Goal: Task Accomplishment & Management: Manage account settings

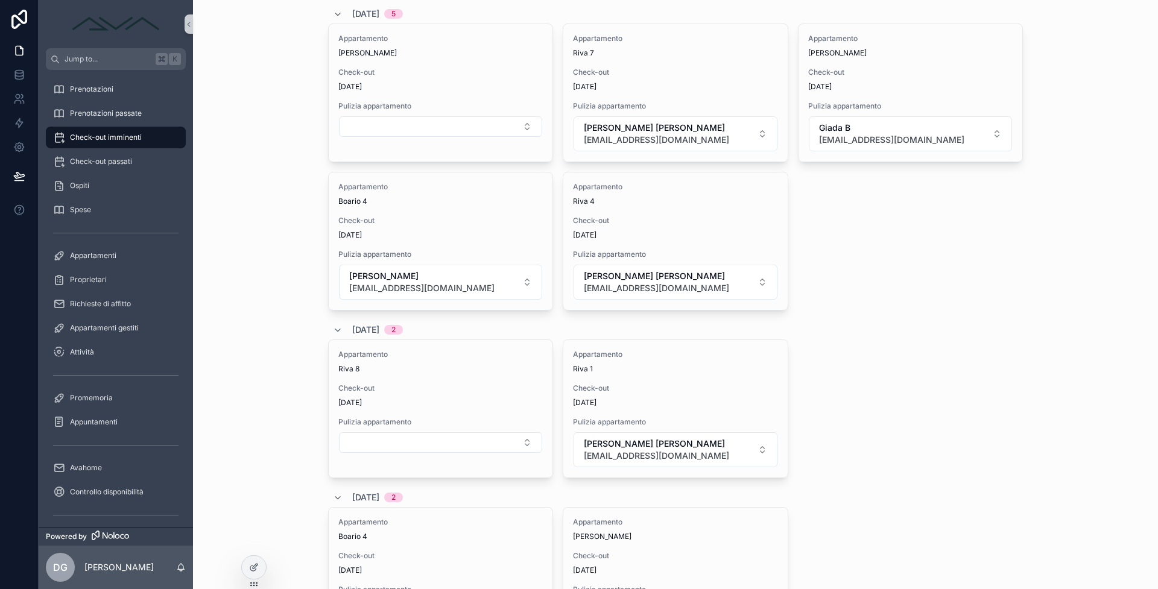
scroll to position [144, 0]
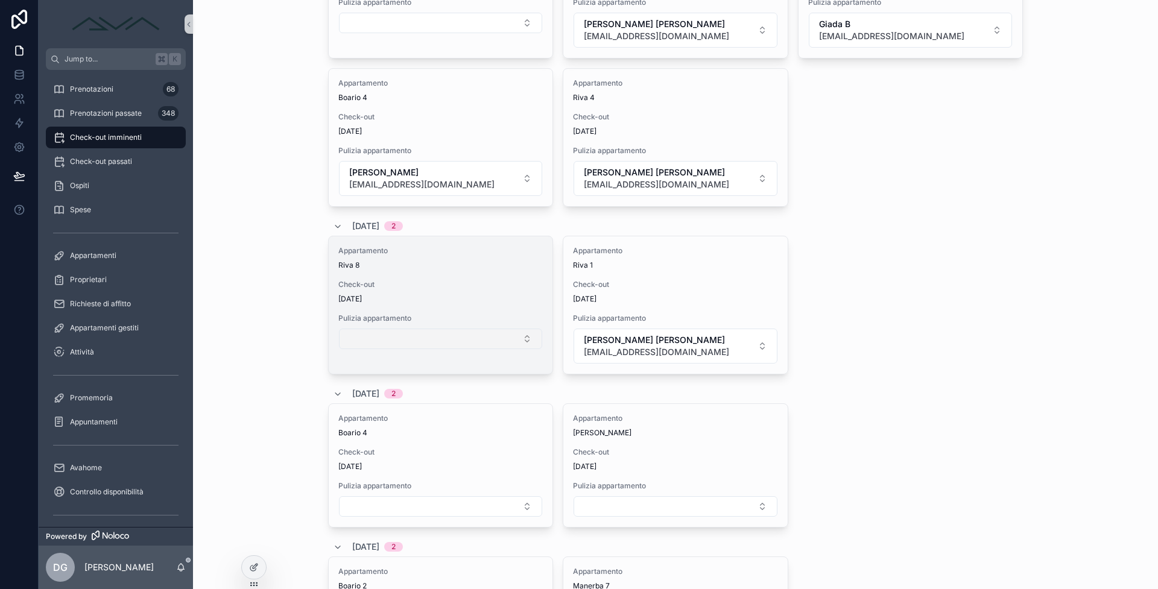
click at [427, 341] on button "Select Button" at bounding box center [440, 339] width 203 height 21
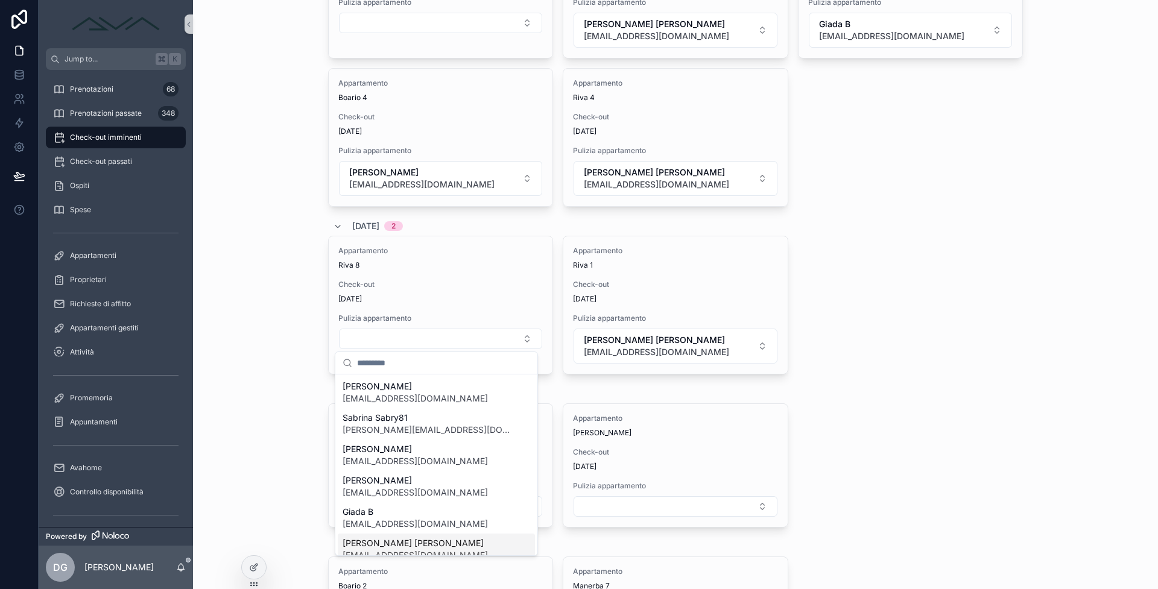
click at [375, 540] on span "[PERSON_NAME] [PERSON_NAME]" at bounding box center [414, 543] width 145 height 12
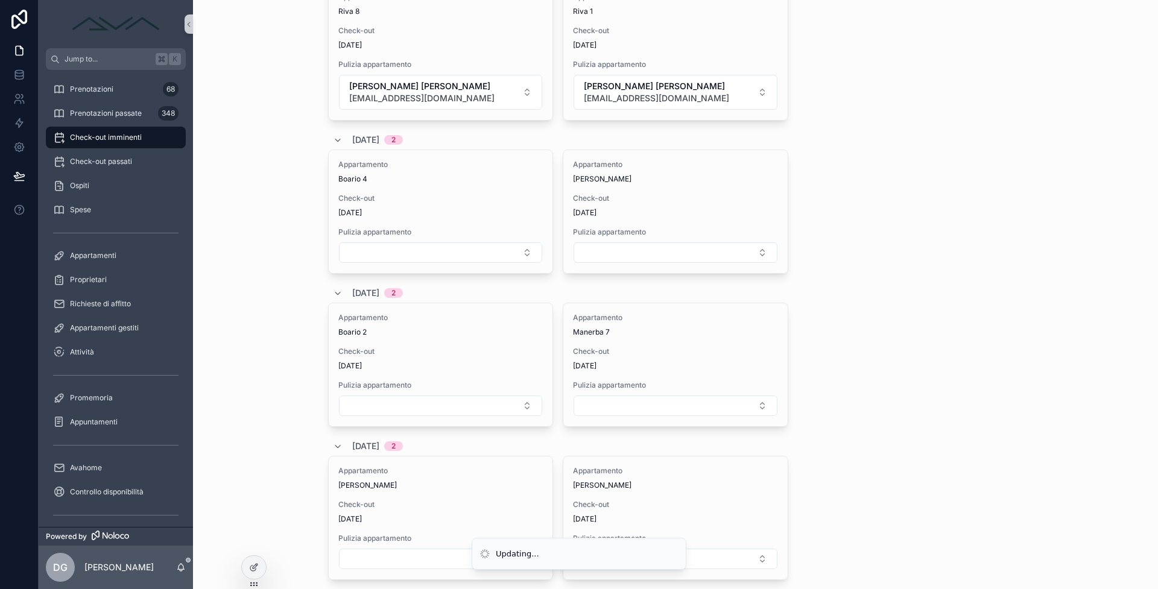
scroll to position [418, 0]
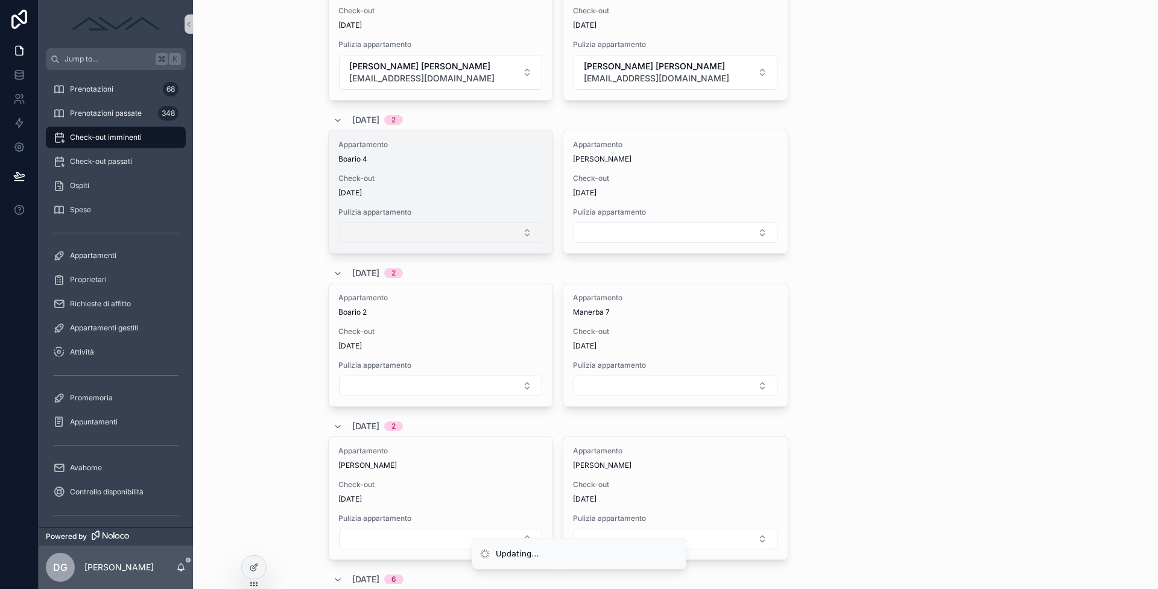
click at [421, 236] on button "Select Button" at bounding box center [440, 232] width 203 height 21
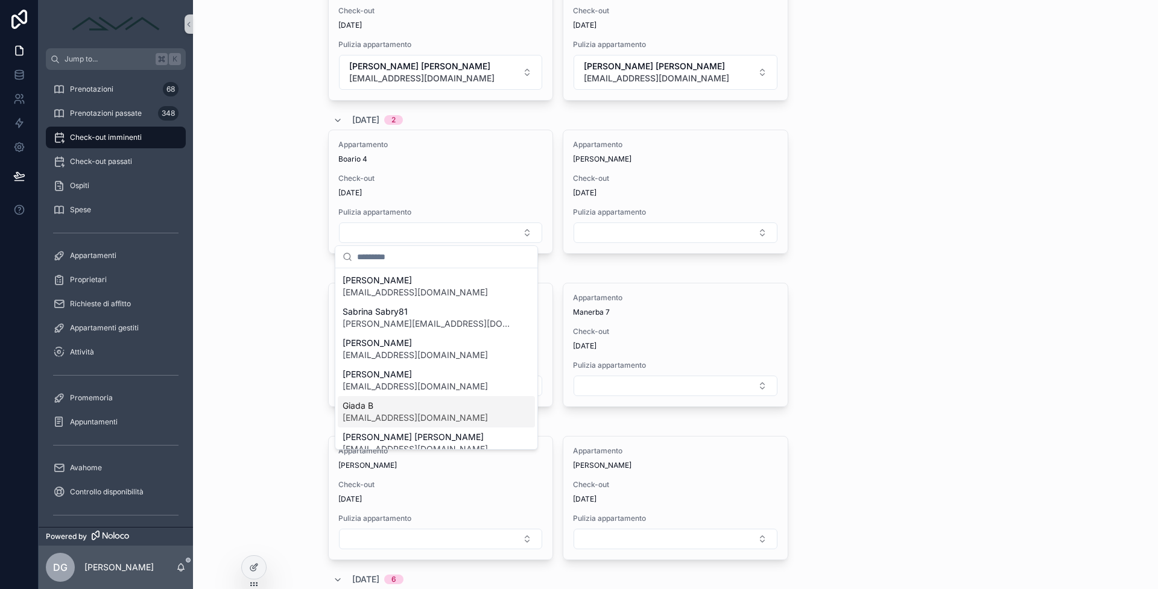
click at [383, 409] on span "Giada B" at bounding box center [414, 406] width 145 height 12
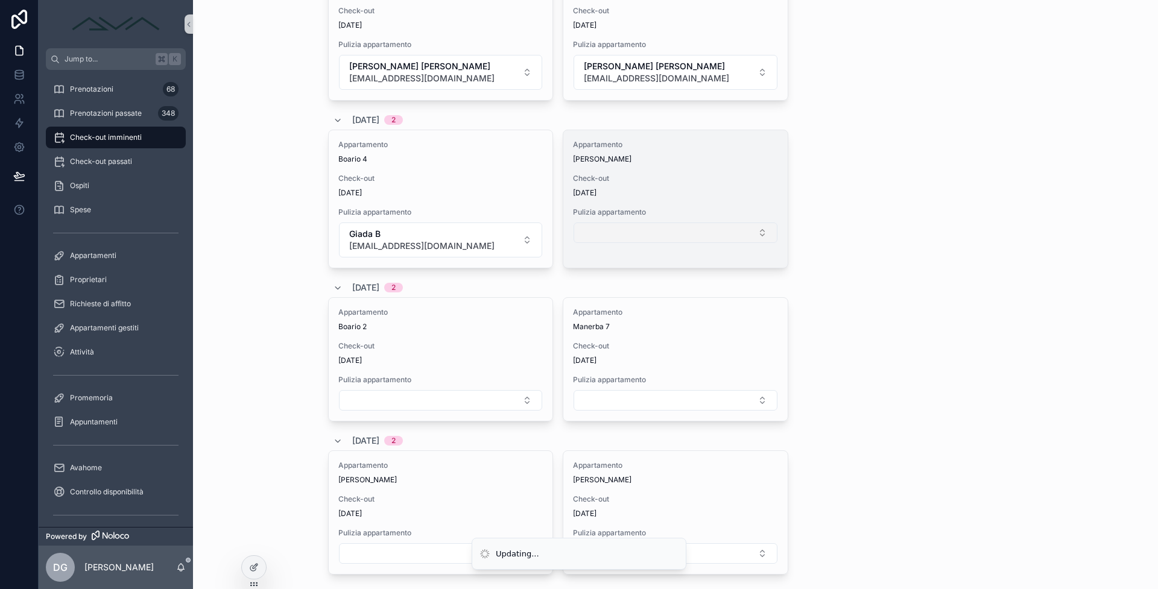
scroll to position [415, 0]
click at [616, 238] on button "Select Button" at bounding box center [674, 235] width 203 height 21
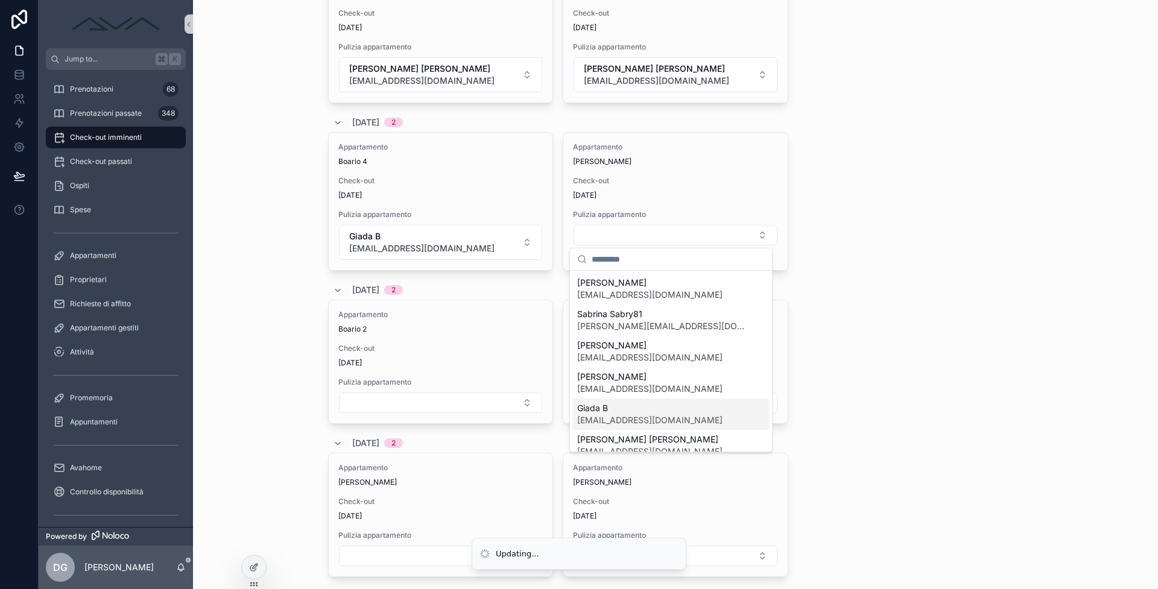
click at [612, 413] on span "Giada B" at bounding box center [649, 408] width 145 height 12
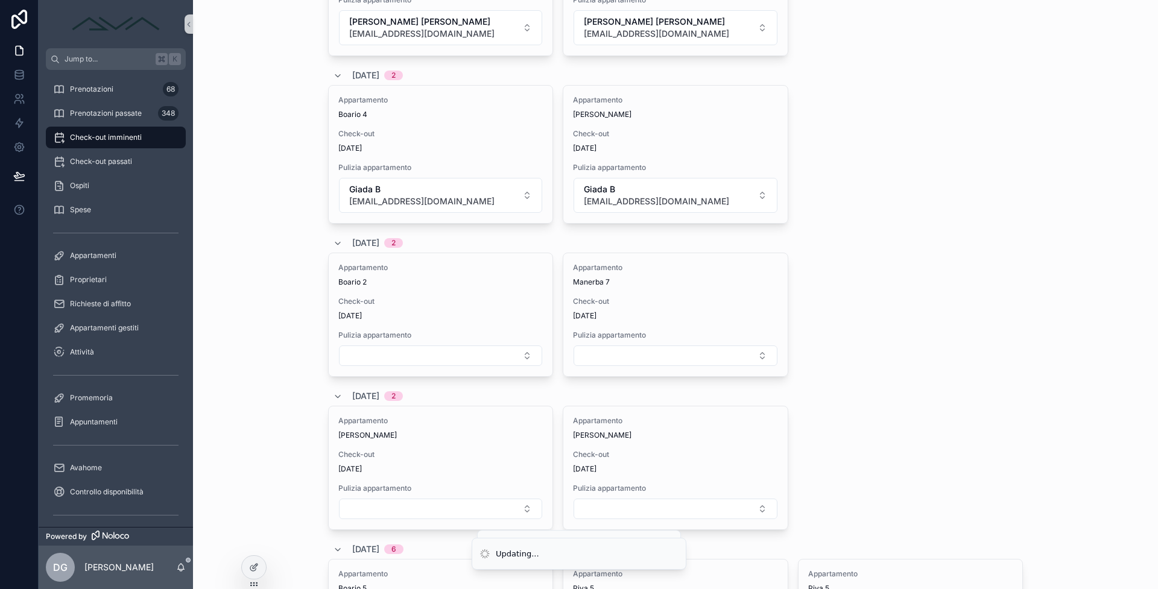
scroll to position [490, 0]
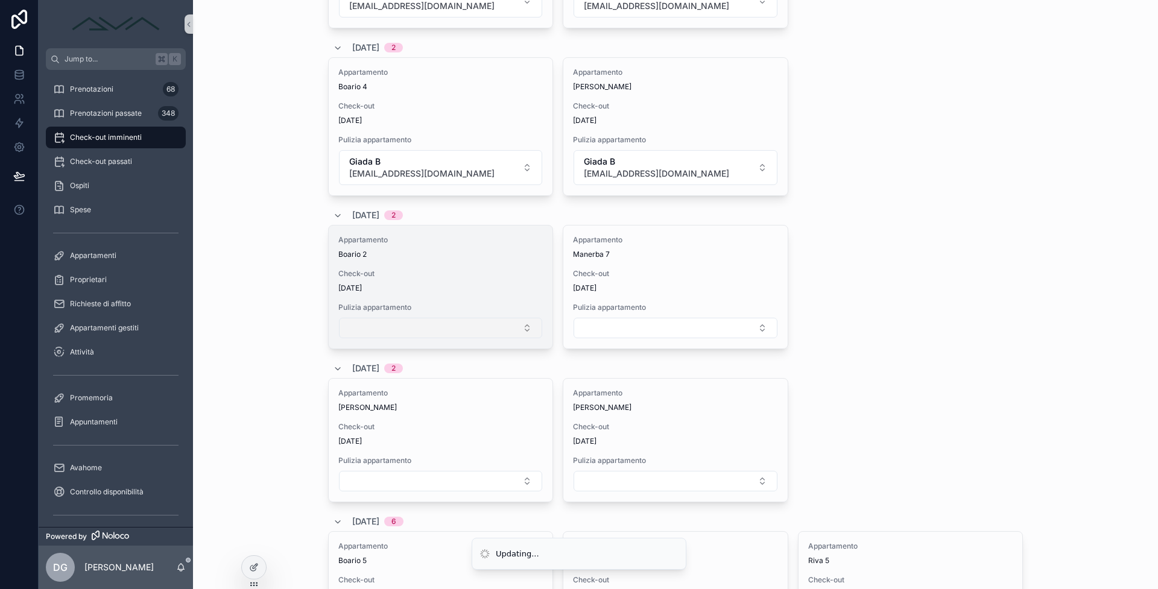
click at [423, 328] on button "Select Button" at bounding box center [440, 328] width 203 height 21
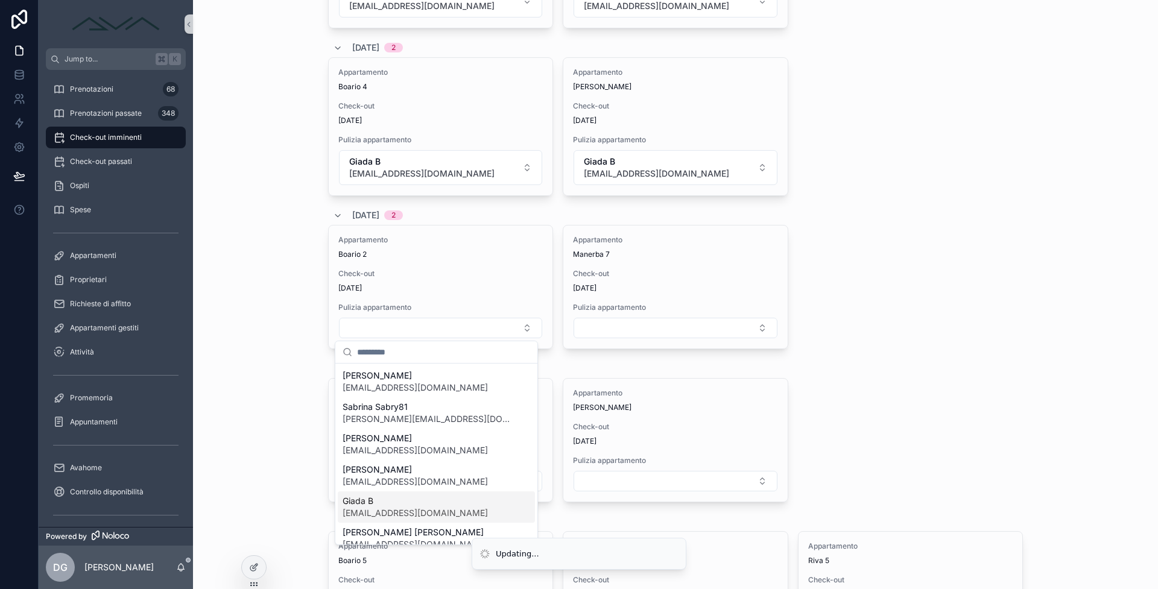
click at [405, 493] on div "Giada B [EMAIL_ADDRESS][DOMAIN_NAME]" at bounding box center [436, 506] width 197 height 31
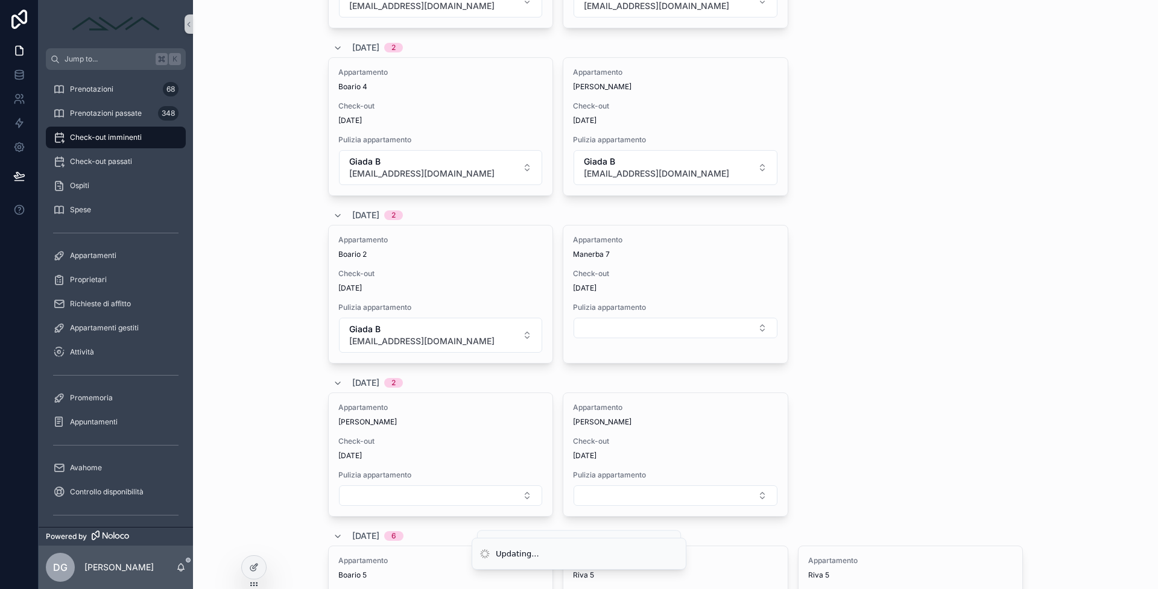
scroll to position [504, 0]
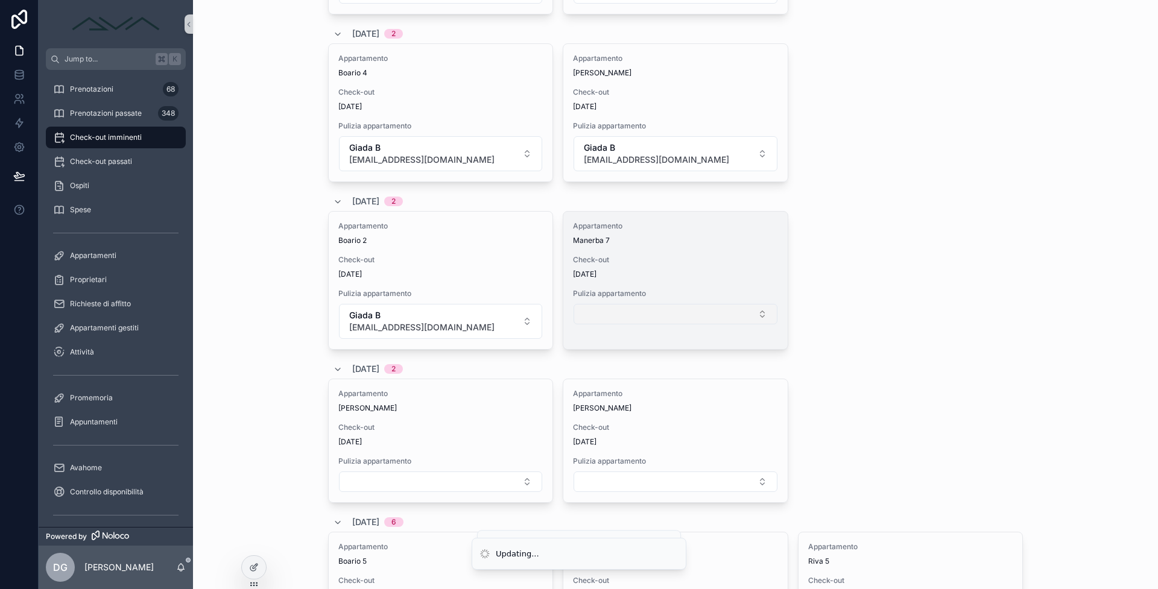
click at [606, 312] on button "Select Button" at bounding box center [674, 314] width 203 height 21
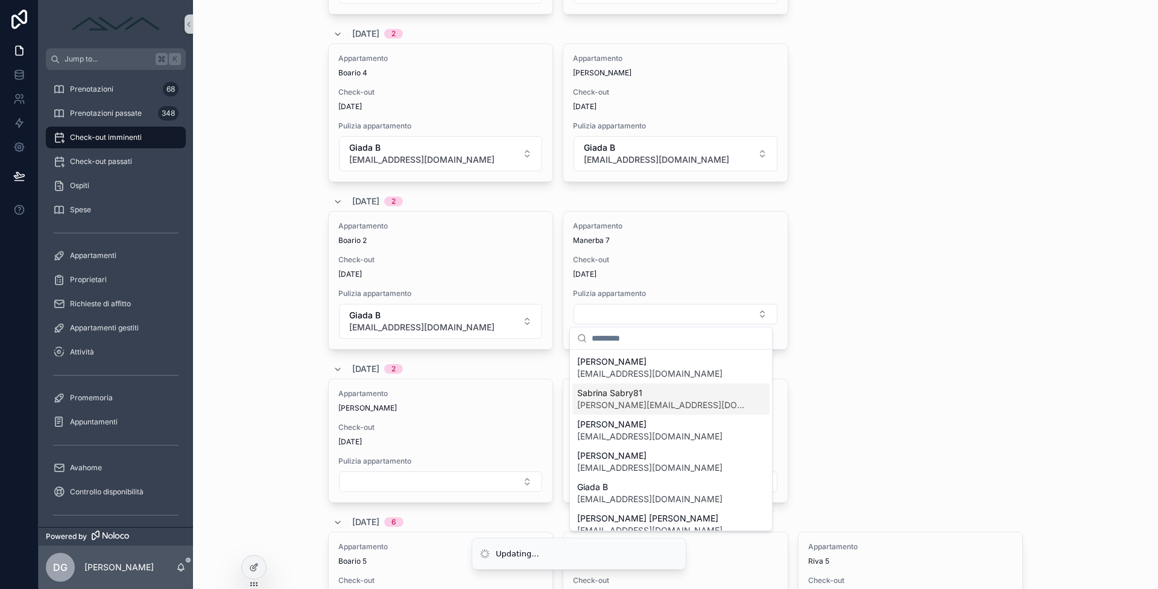
click at [616, 401] on span "[PERSON_NAME][EMAIL_ADDRESS][DOMAIN_NAME]" at bounding box center [663, 405] width 173 height 12
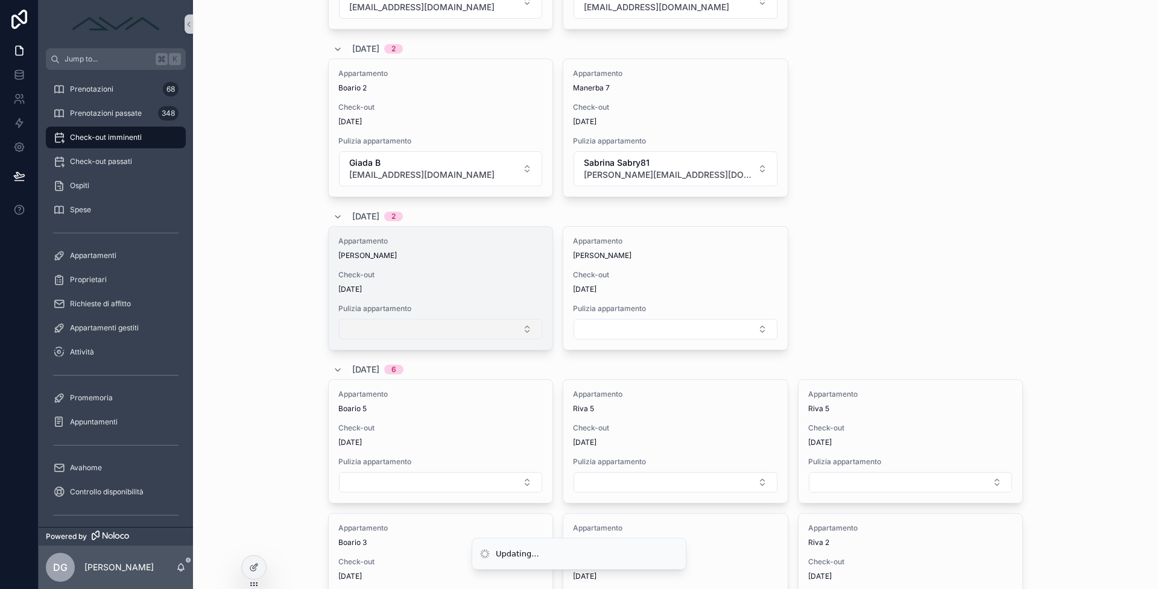
scroll to position [676, 0]
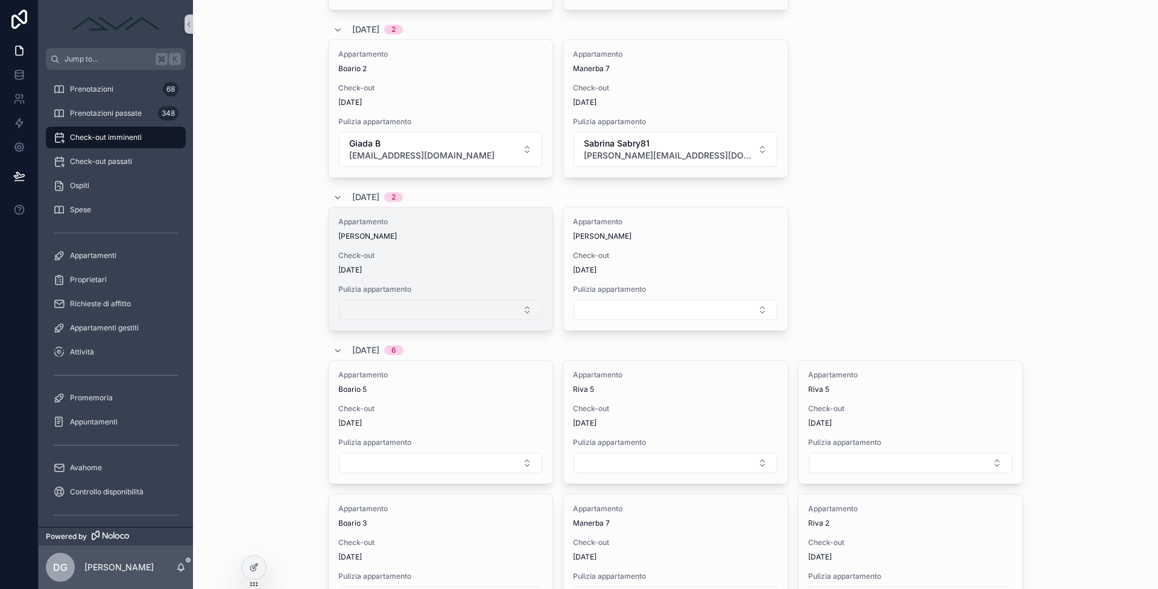
click at [447, 311] on button "Select Button" at bounding box center [440, 310] width 203 height 21
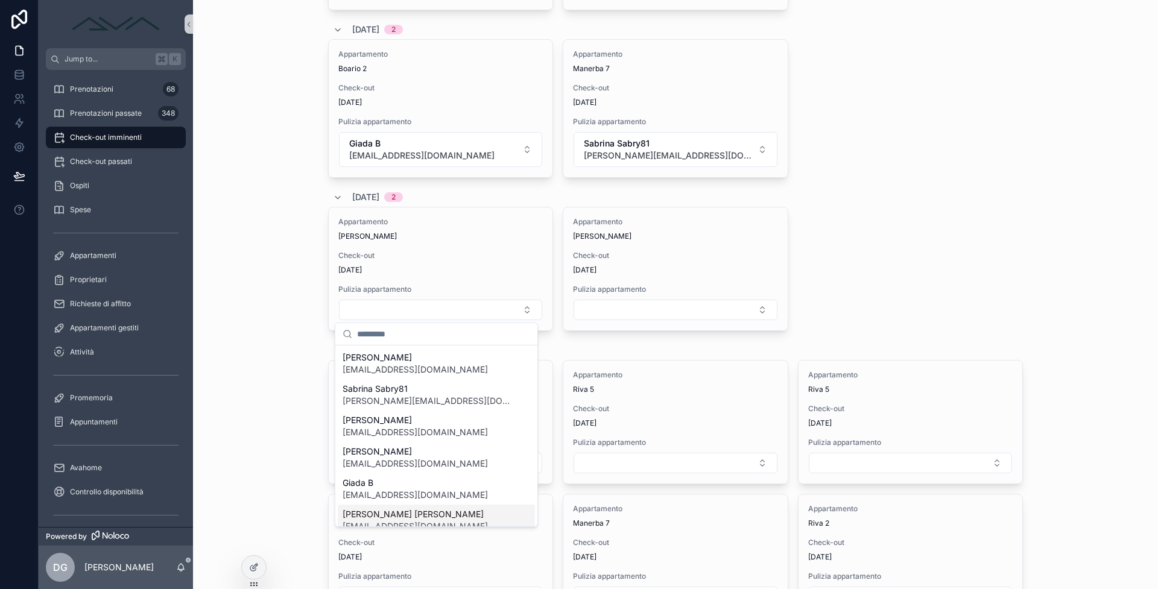
click at [399, 506] on div "[PERSON_NAME] [PERSON_NAME] [PERSON_NAME][EMAIL_ADDRESS][DOMAIN_NAME]" at bounding box center [436, 520] width 197 height 31
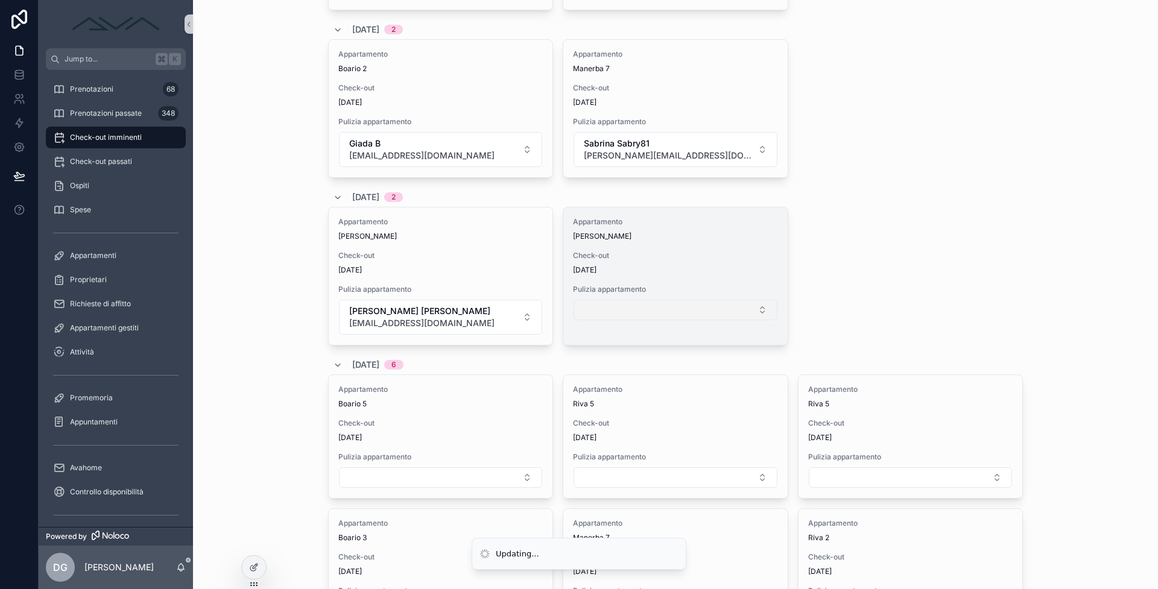
click at [587, 312] on button "Select Button" at bounding box center [674, 310] width 203 height 21
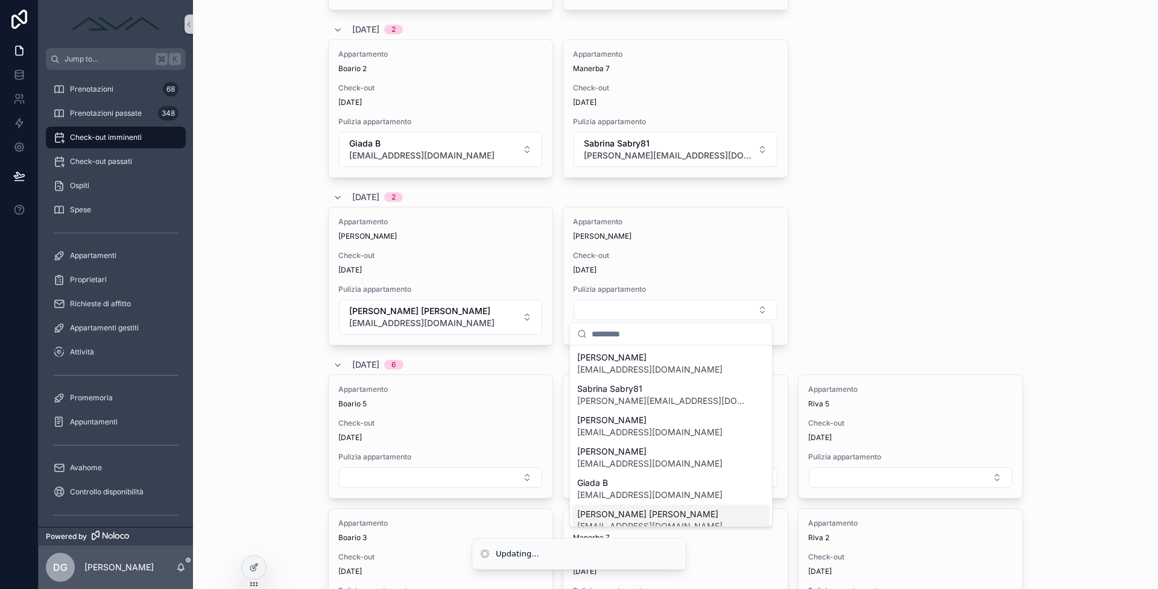
click at [581, 517] on span "[PERSON_NAME] [PERSON_NAME]" at bounding box center [649, 514] width 145 height 12
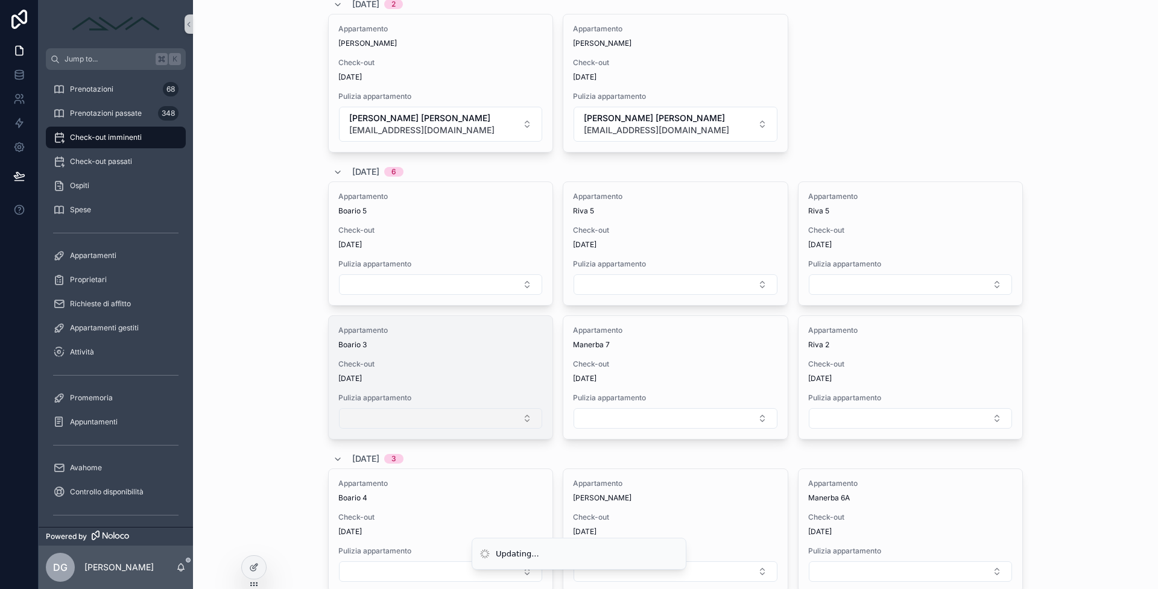
scroll to position [850, 0]
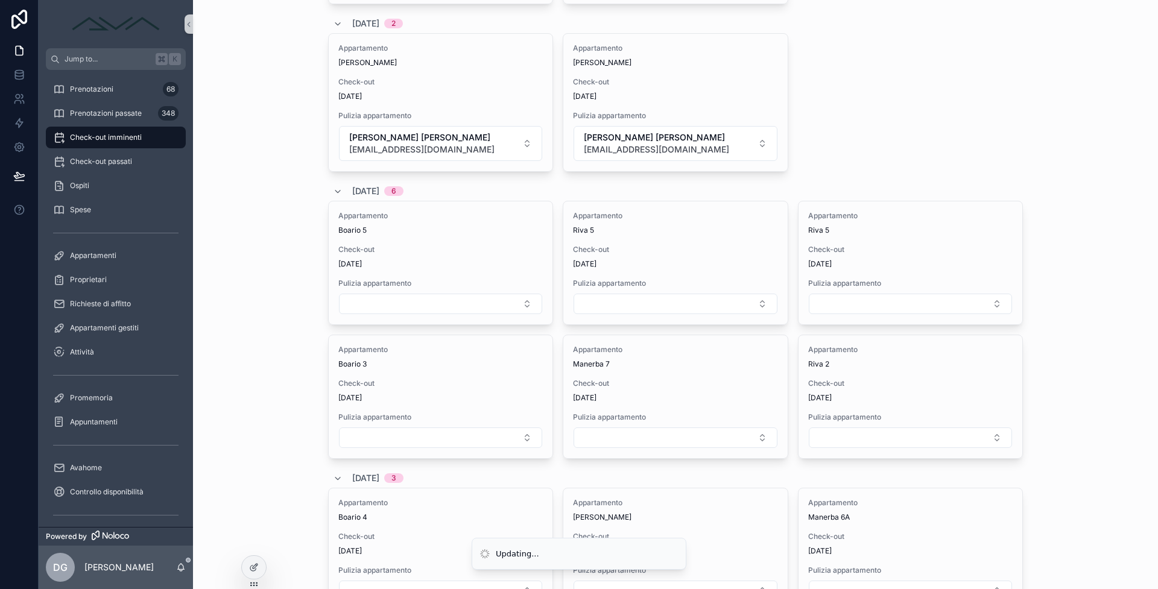
click at [377, 333] on div "Appartamento Boario 5 Check-out [DATE] Pulizia appartamento Appartamento Riva 5…" at bounding box center [675, 330] width 695 height 258
